Goal: Transaction & Acquisition: Register for event/course

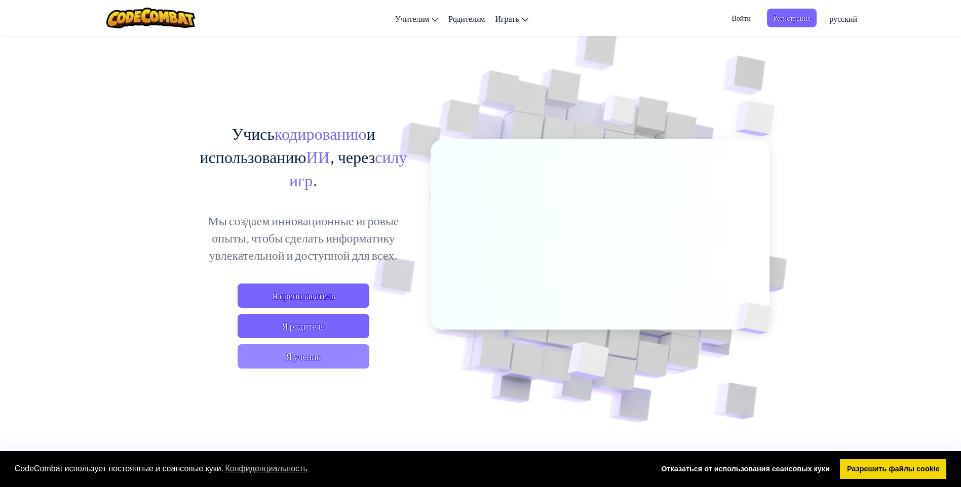
click at [322, 354] on span "Я ученик" at bounding box center [304, 356] width 132 height 24
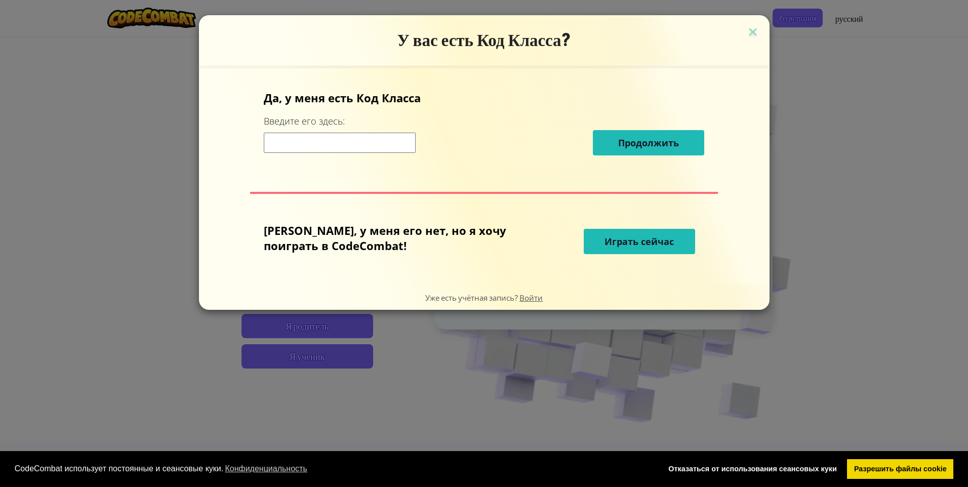
click at [403, 145] on input at bounding box center [340, 143] width 152 height 20
click at [612, 240] on span "Играть сейчас" at bounding box center [639, 242] width 69 height 12
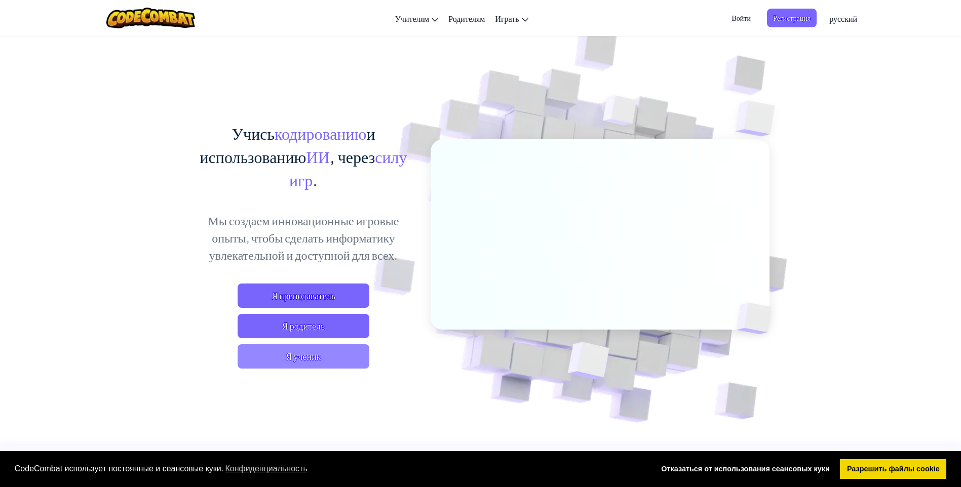
click at [324, 352] on span "Я ученик" at bounding box center [304, 356] width 132 height 24
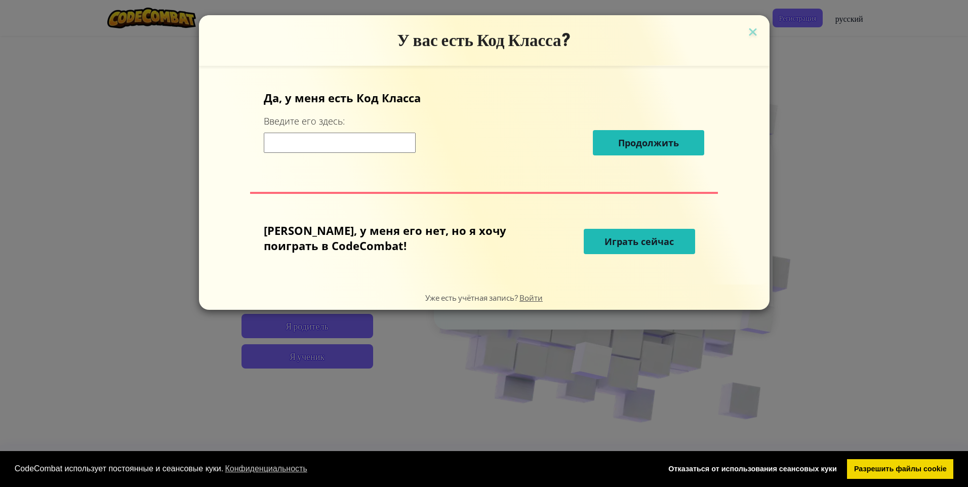
drag, startPoint x: 721, startPoint y: 31, endPoint x: 756, endPoint y: 27, distance: 34.7
click at [747, 32] on img at bounding box center [753, 32] width 13 height 15
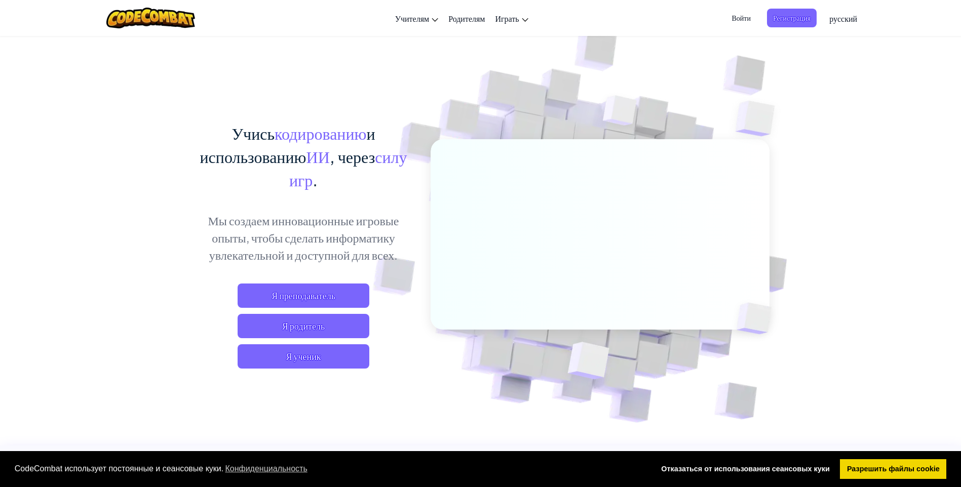
click at [794, 21] on span "Регистрация" at bounding box center [792, 18] width 50 height 19
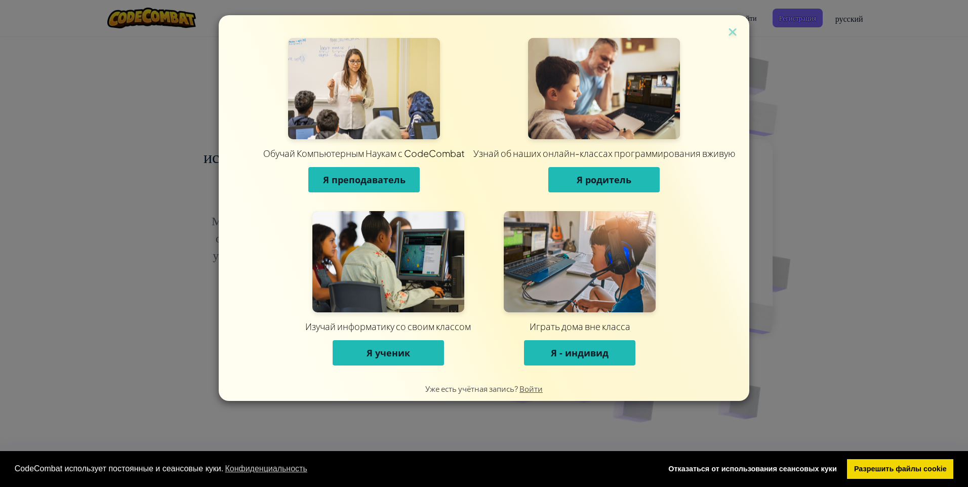
click at [416, 349] on button "Я ученик" at bounding box center [388, 352] width 111 height 25
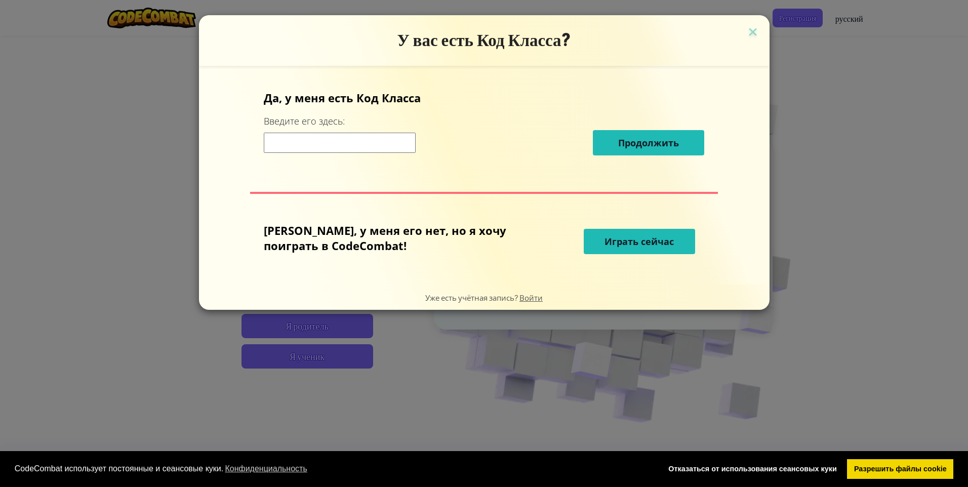
click at [394, 143] on input at bounding box center [340, 143] width 152 height 20
click at [378, 233] on p "[PERSON_NAME], у меня его нет, но я хочу поиграть в CodeCombat!" at bounding box center [394, 238] width 260 height 30
drag, startPoint x: 443, startPoint y: 234, endPoint x: 449, endPoint y: 234, distance: 6.1
click at [448, 234] on p "[PERSON_NAME], у меня его нет, но я хочу поиграть в CodeCombat!" at bounding box center [394, 238] width 260 height 30
drag, startPoint x: 449, startPoint y: 234, endPoint x: 608, endPoint y: 247, distance: 159.6
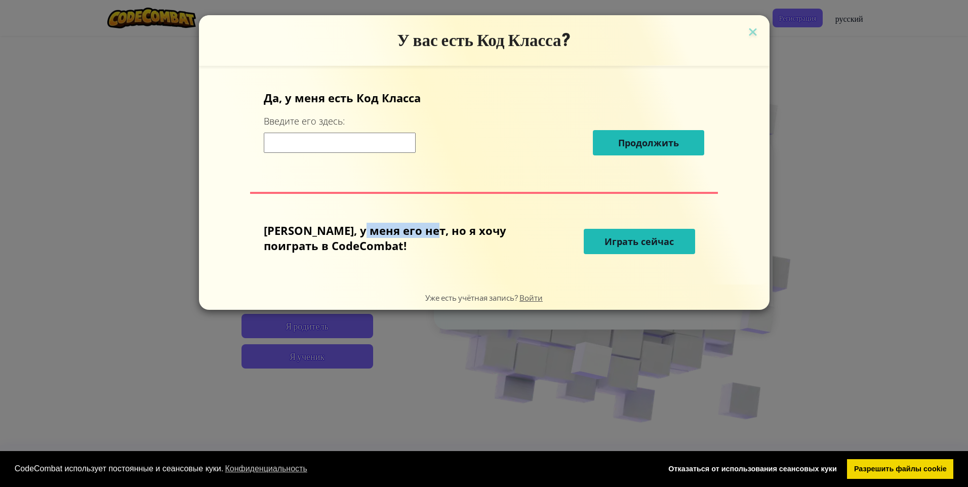
click at [608, 247] on span "Играть сейчас" at bounding box center [639, 242] width 69 height 12
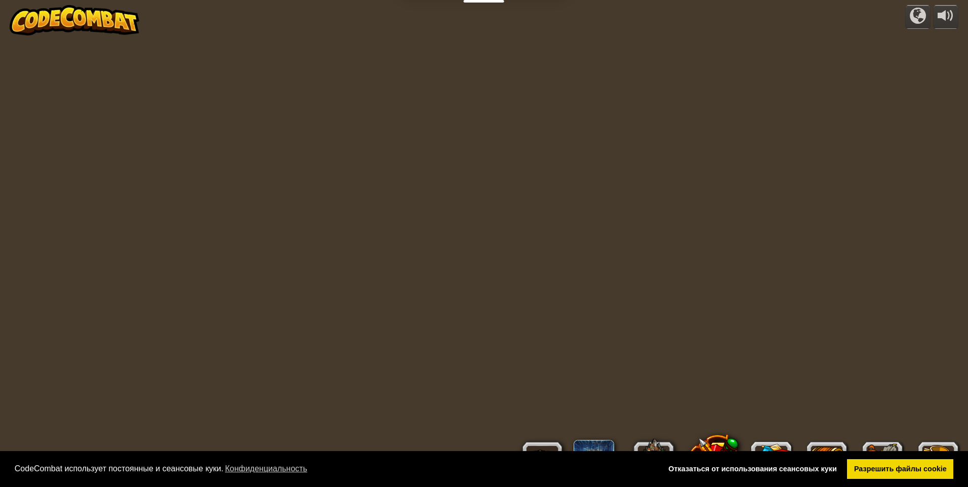
select select "ru"
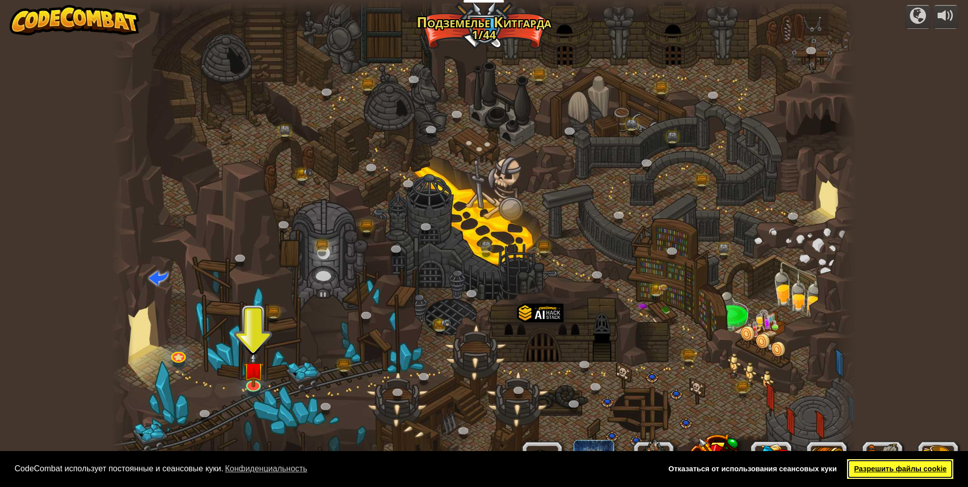
click at [884, 464] on link "Разрешить файлы cookie" at bounding box center [900, 469] width 106 height 20
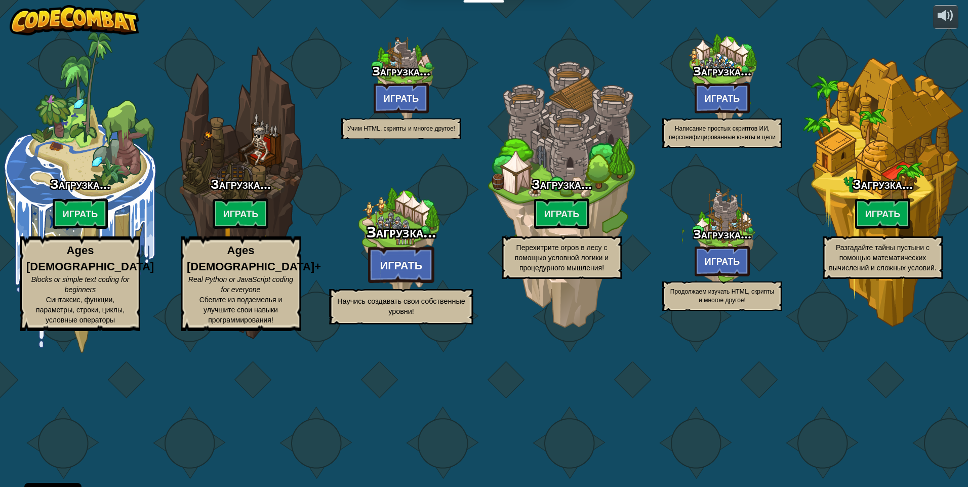
select select "ru"
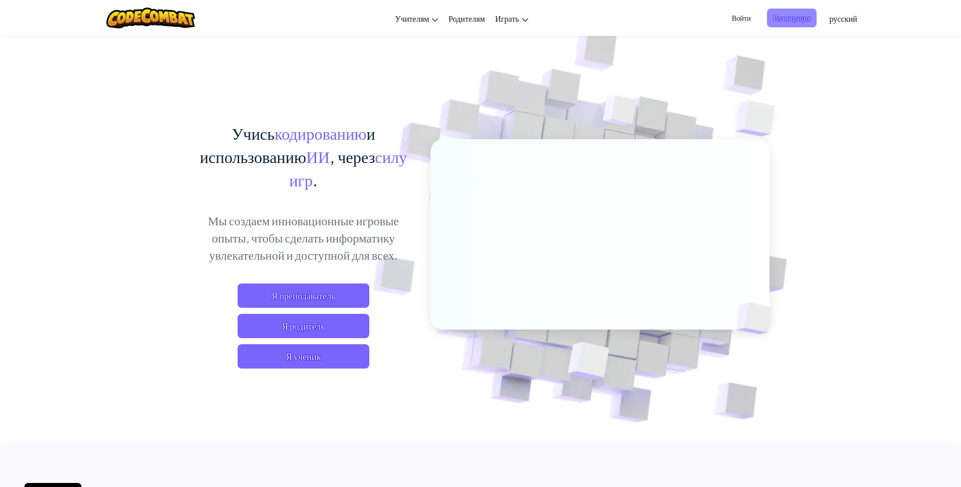
click at [787, 20] on span "Регистрация" at bounding box center [792, 18] width 50 height 19
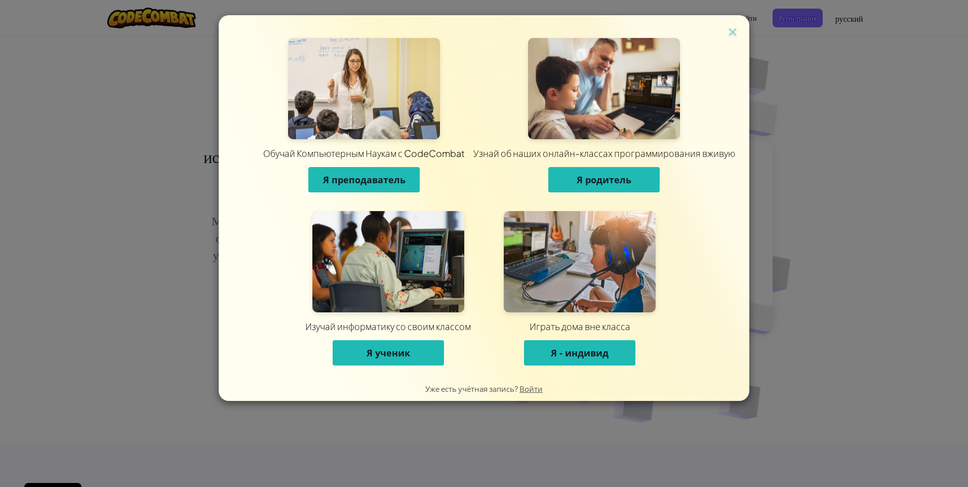
click at [417, 357] on button "Я ученик" at bounding box center [388, 352] width 111 height 25
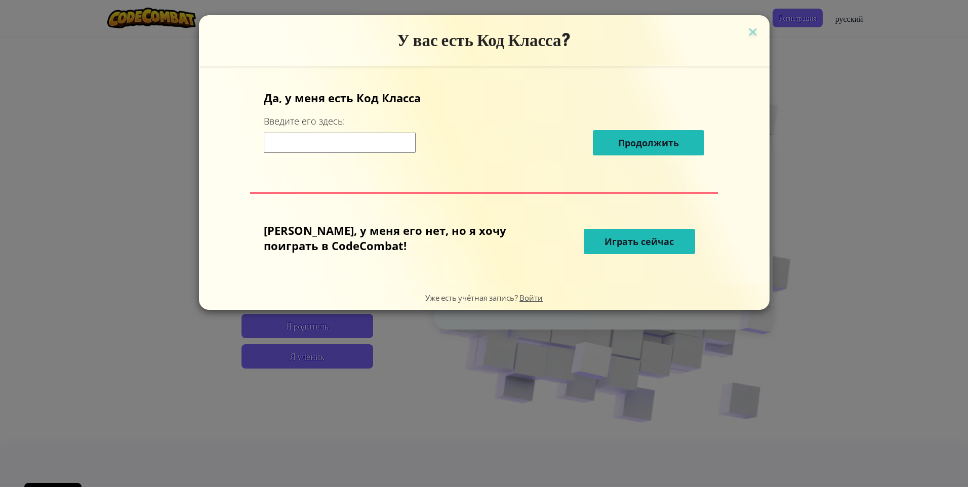
click at [377, 145] on input at bounding box center [340, 143] width 152 height 20
drag, startPoint x: 360, startPoint y: 91, endPoint x: 442, endPoint y: 92, distance: 82.6
click at [442, 92] on p "Да, у меня есть Код Класса" at bounding box center [484, 97] width 441 height 15
drag, startPoint x: 442, startPoint y: 92, endPoint x: 487, endPoint y: 135, distance: 62.0
click at [490, 132] on div "Продолжить" at bounding box center [484, 142] width 441 height 25
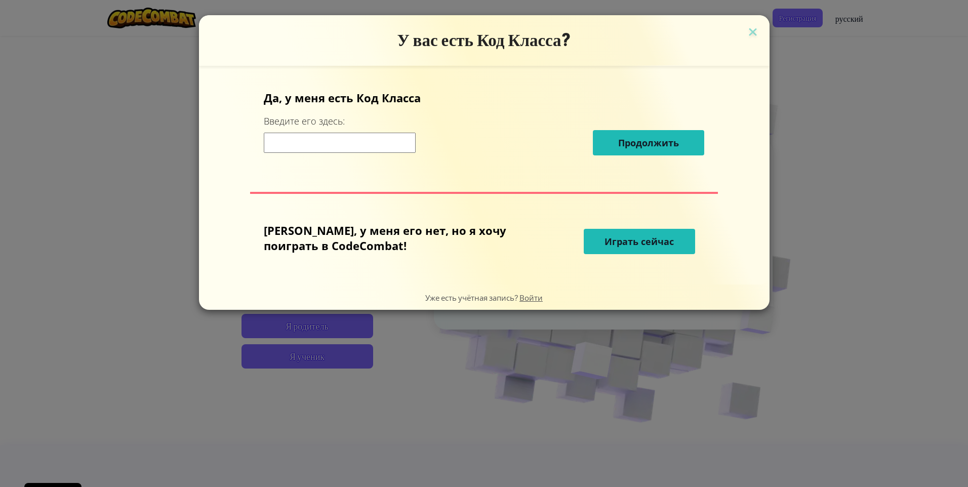
click at [407, 238] on p "[PERSON_NAME], у меня его нет, но я хочу поиграть в CodeCombat!" at bounding box center [394, 238] width 260 height 30
click at [535, 296] on span "Войти" at bounding box center [531, 298] width 23 height 10
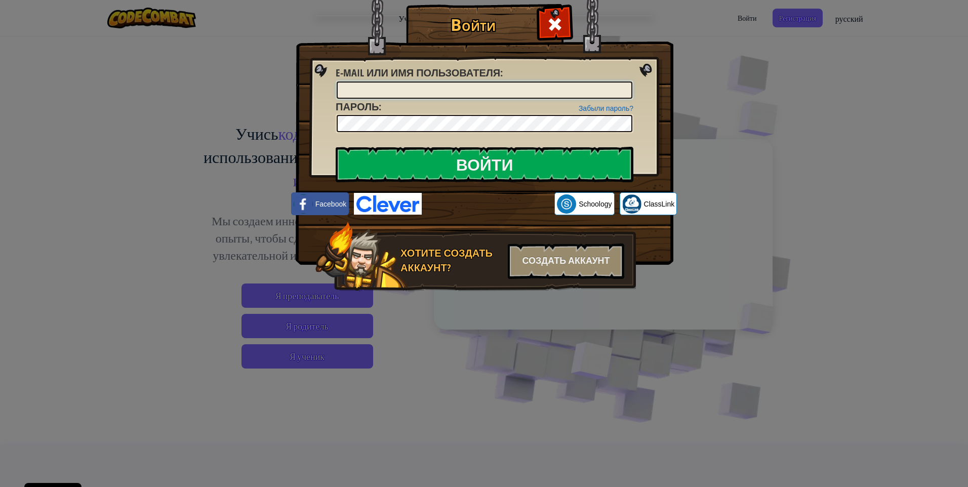
click at [449, 94] on input "E-mail или имя пользователя :" at bounding box center [485, 90] width 296 height 17
type input "mogildapasa499@gmail.com"
click at [336, 147] on input "Войти" at bounding box center [485, 164] width 298 height 35
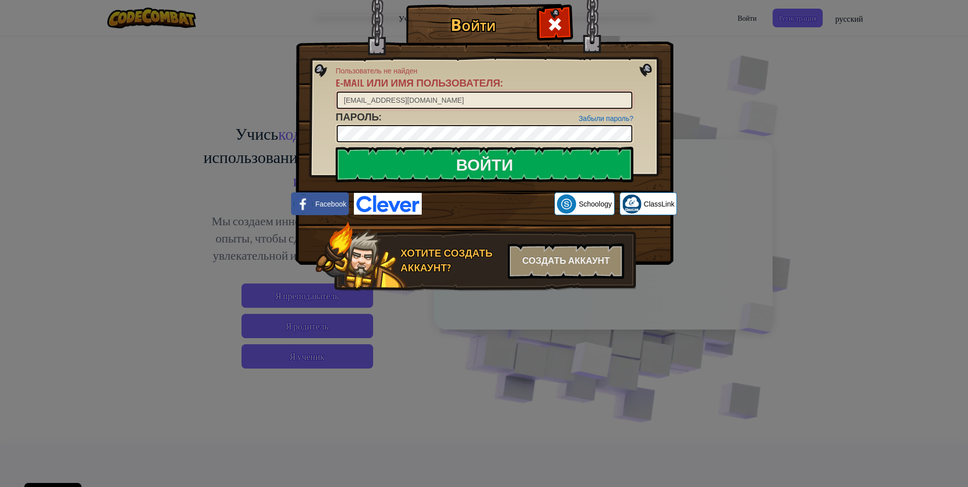
drag, startPoint x: 409, startPoint y: 99, endPoint x: 359, endPoint y: 100, distance: 50.1
click at [366, 100] on input "mogildapasa499@gmail.com" at bounding box center [485, 100] width 296 height 17
click at [484, 106] on input "mogildapasa499@gmail.com" at bounding box center [485, 100] width 296 height 17
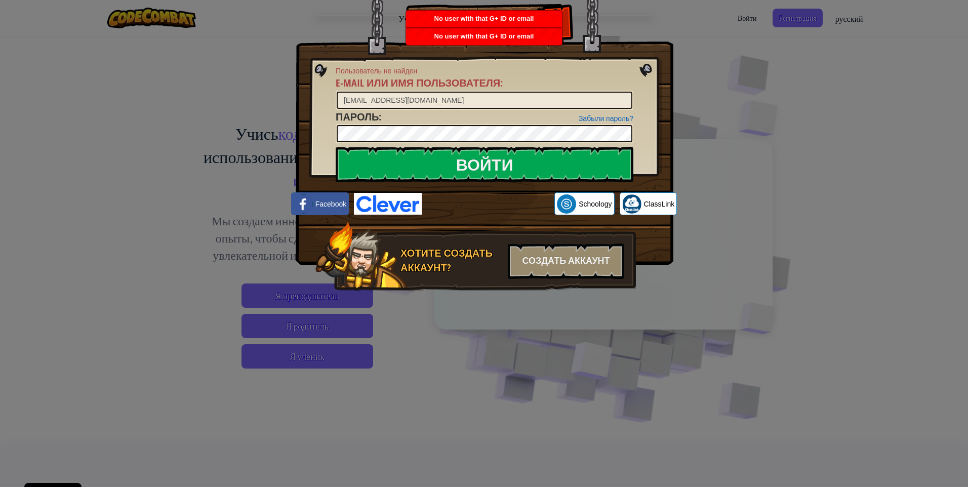
click at [774, 105] on div "Войти Пользователь не найден E-mail или имя пользователя : mogildapasa499@gmail…" at bounding box center [484, 243] width 968 height 487
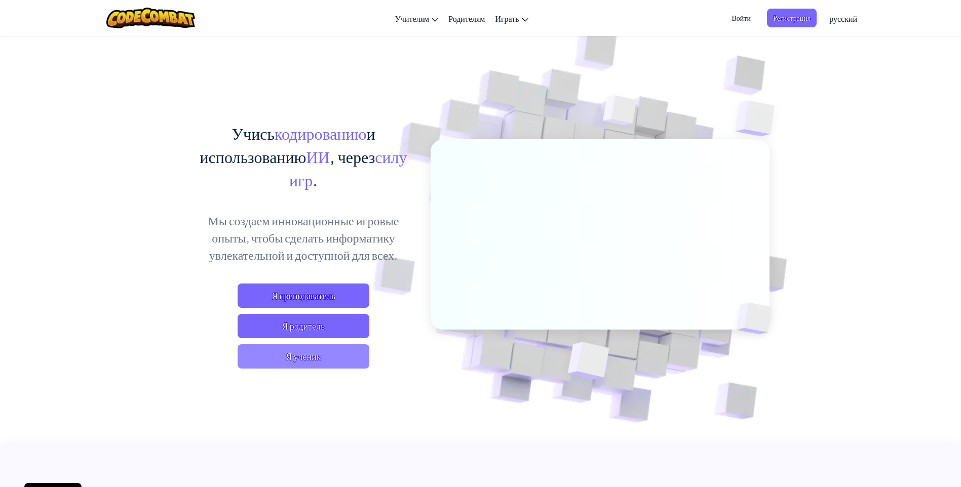
click at [330, 352] on span "Я ученик" at bounding box center [304, 356] width 132 height 24
